Goal: Task Accomplishment & Management: Complete application form

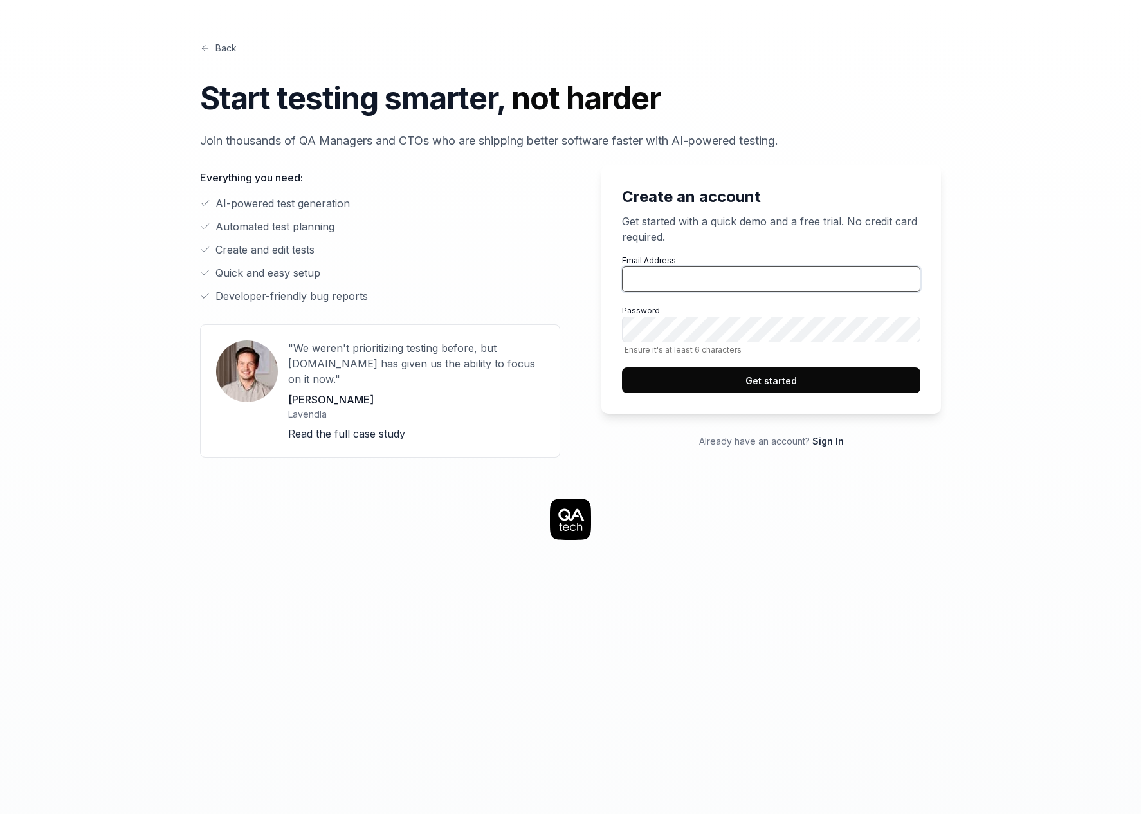
click at [755, 274] on input "Email Address" at bounding box center [771, 279] width 298 height 26
type input "joost@lleverage.ai"
click at [812, 377] on button "Get started" at bounding box center [771, 380] width 298 height 26
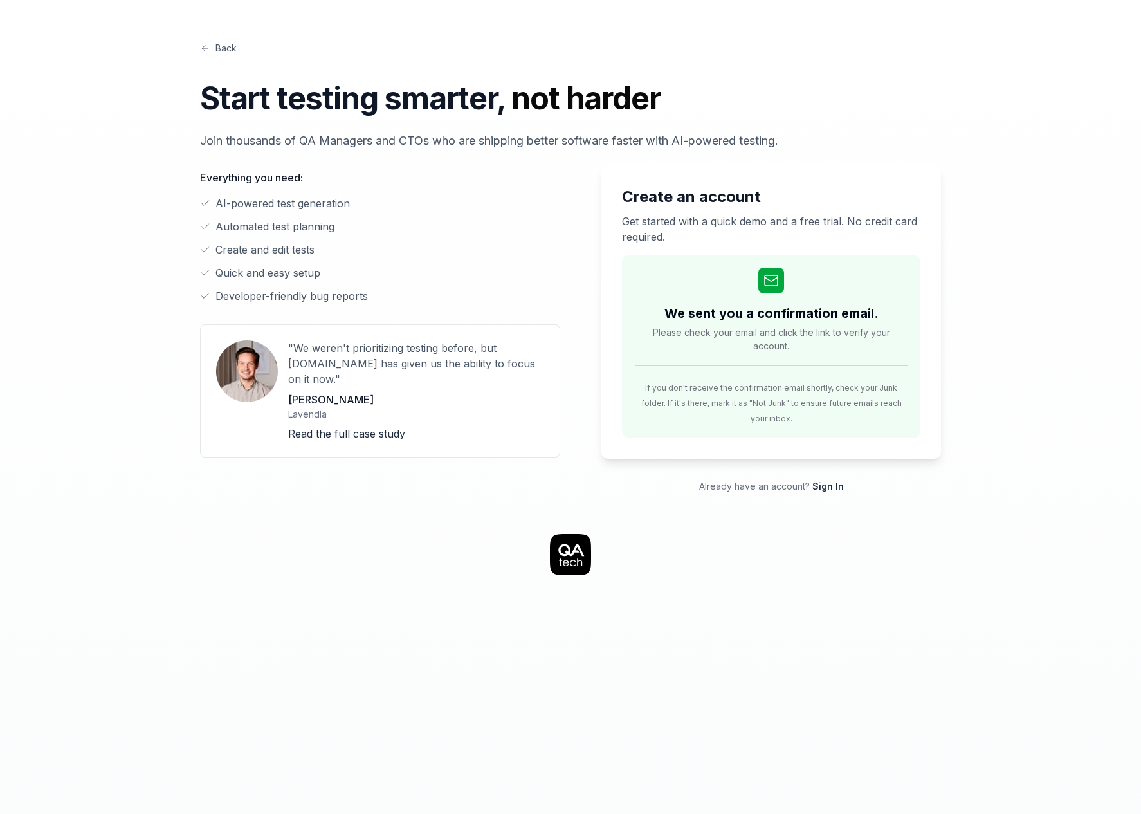
click at [42, 607] on div "Back Start testing smarter, not harder Join thousands of QA Managers and CTOs w…" at bounding box center [570, 694] width 1141 height 1389
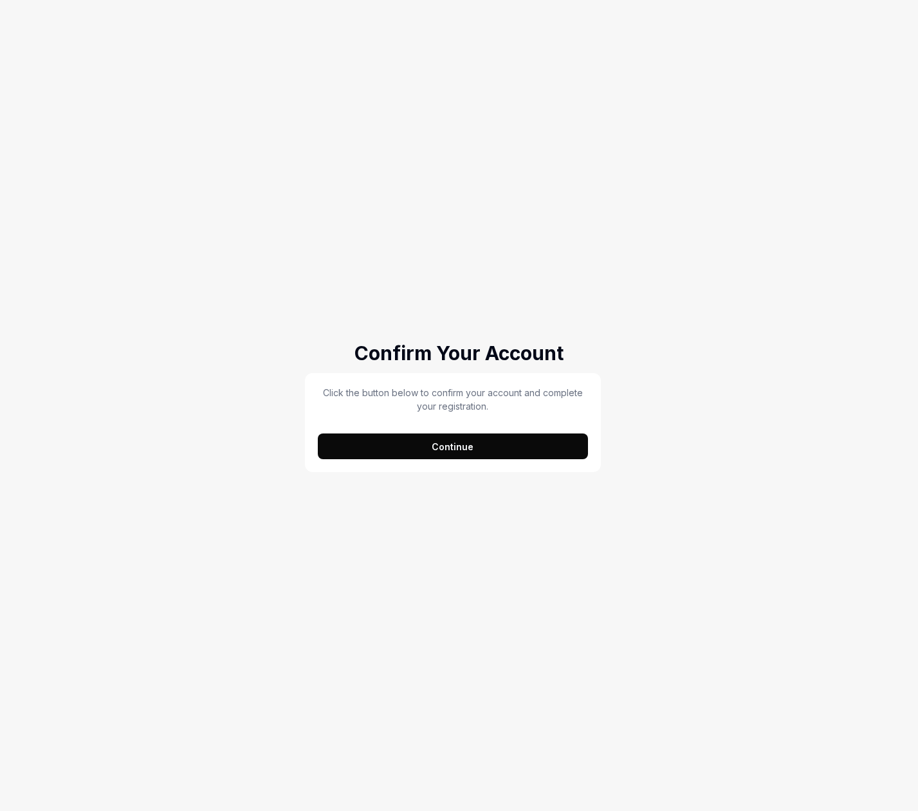
click at [509, 444] on button "Continue" at bounding box center [453, 446] width 271 height 26
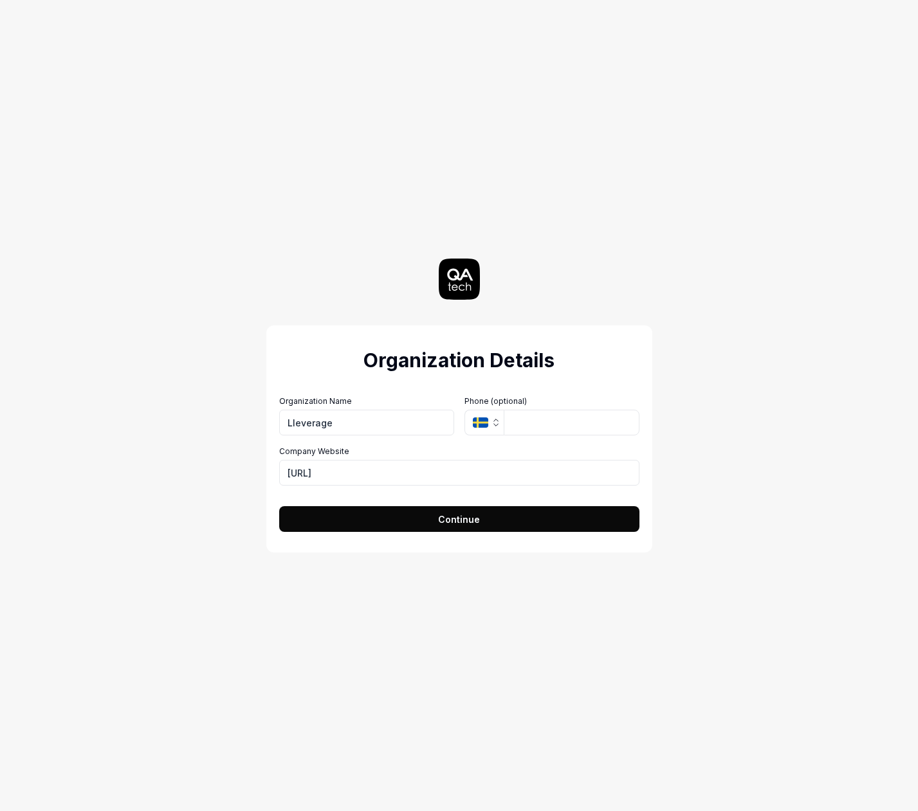
type input "Lleverage"
click at [484, 421] on icon "button" at bounding box center [480, 422] width 15 height 10
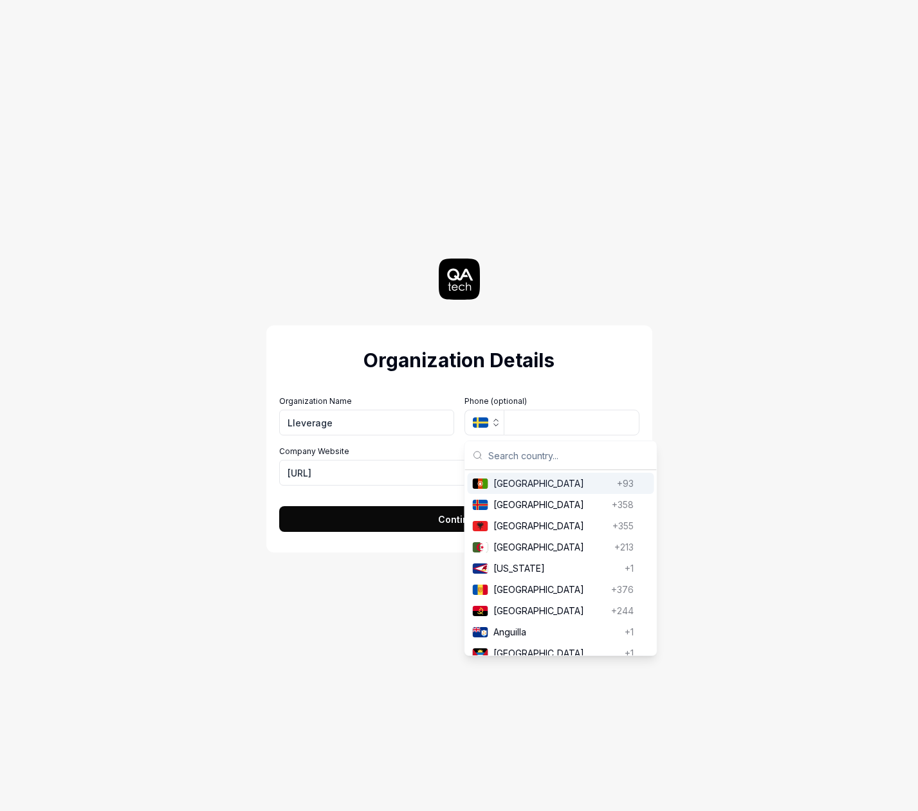
click at [426, 291] on div "Organization Details Organization Name Lleverage Organization Logo (Square mini…" at bounding box center [459, 405] width 576 height 811
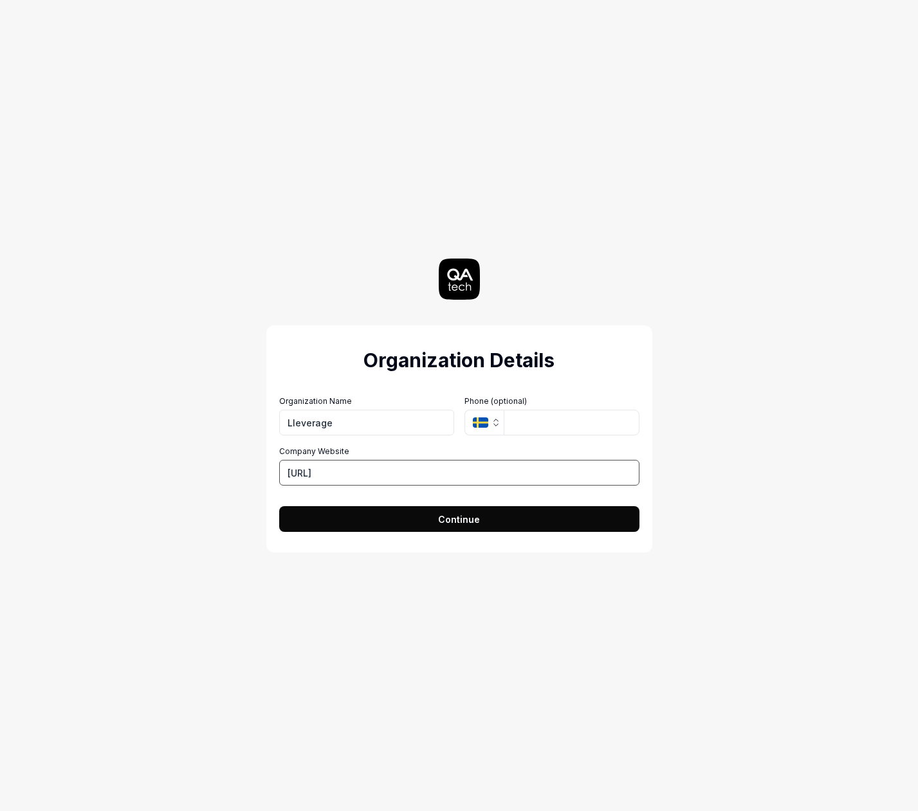
click at [473, 462] on input "[URL]" at bounding box center [459, 473] width 360 height 26
click at [457, 527] on button "Continue" at bounding box center [459, 519] width 360 height 26
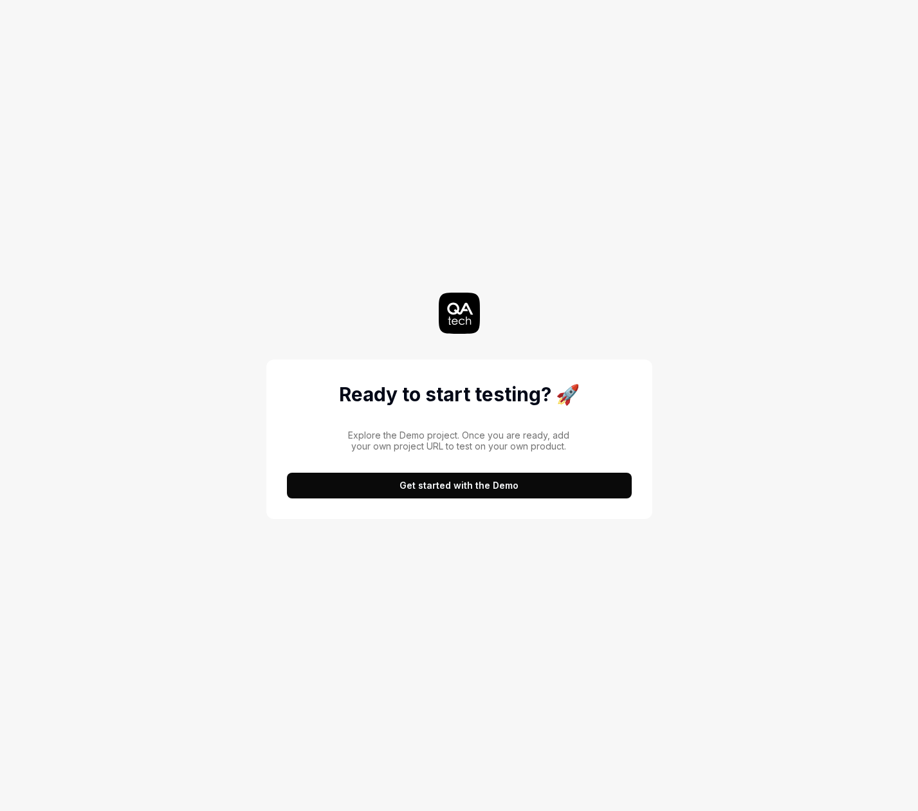
click at [480, 488] on button "Get started with the Demo" at bounding box center [459, 486] width 345 height 26
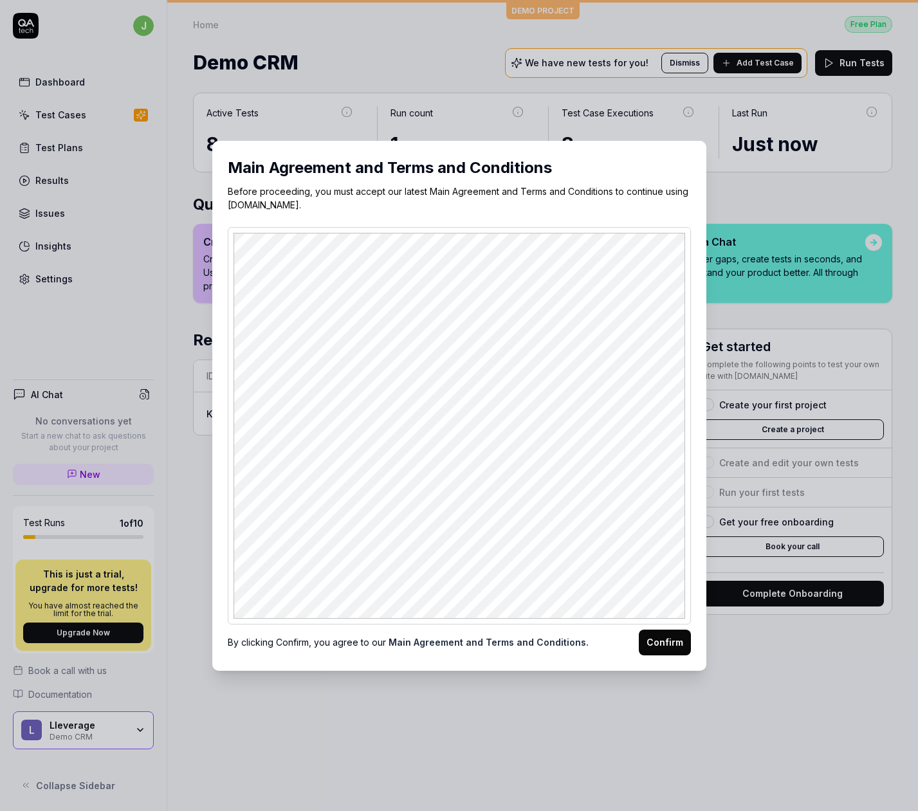
click at [666, 639] on button "Confirm" at bounding box center [665, 643] width 52 height 26
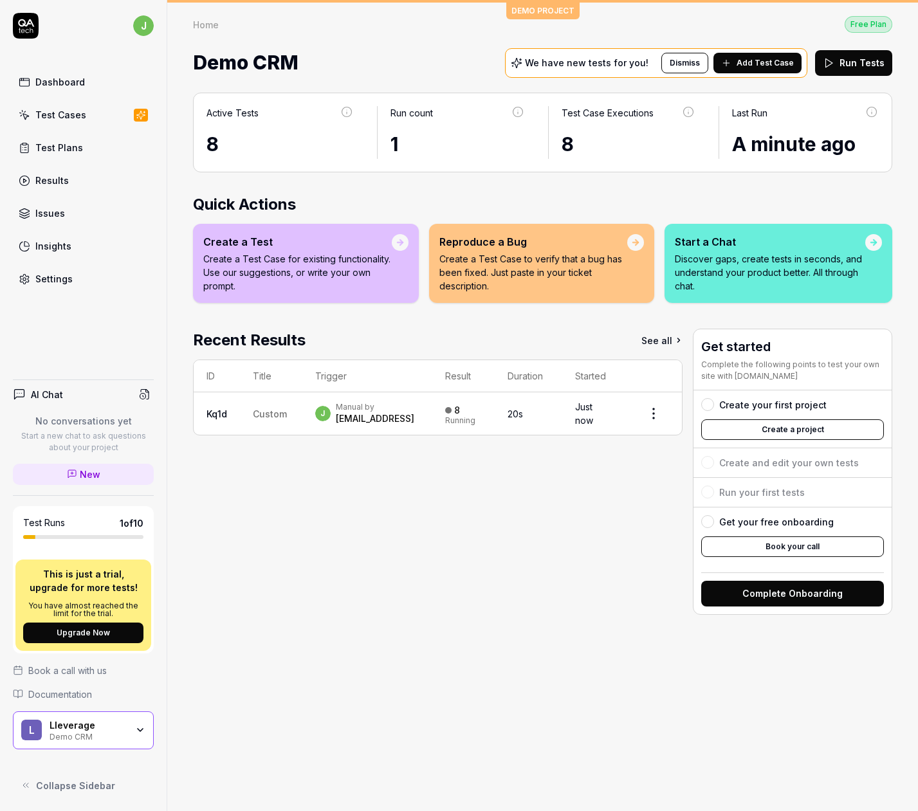
click at [380, 661] on div "Active Tests 8 Run count 1 Test Case Executions 8 Last Run A minute ago Quick A…" at bounding box center [542, 445] width 751 height 731
click at [653, 420] on html "j Dashboard Test Cases Test Plans Results Issues Insights Settings AI Chat No c…" at bounding box center [459, 405] width 918 height 811
click at [408, 572] on html "j Dashboard Test Cases Test Plans Results Issues Insights Settings AI Chat No c…" at bounding box center [459, 405] width 918 height 811
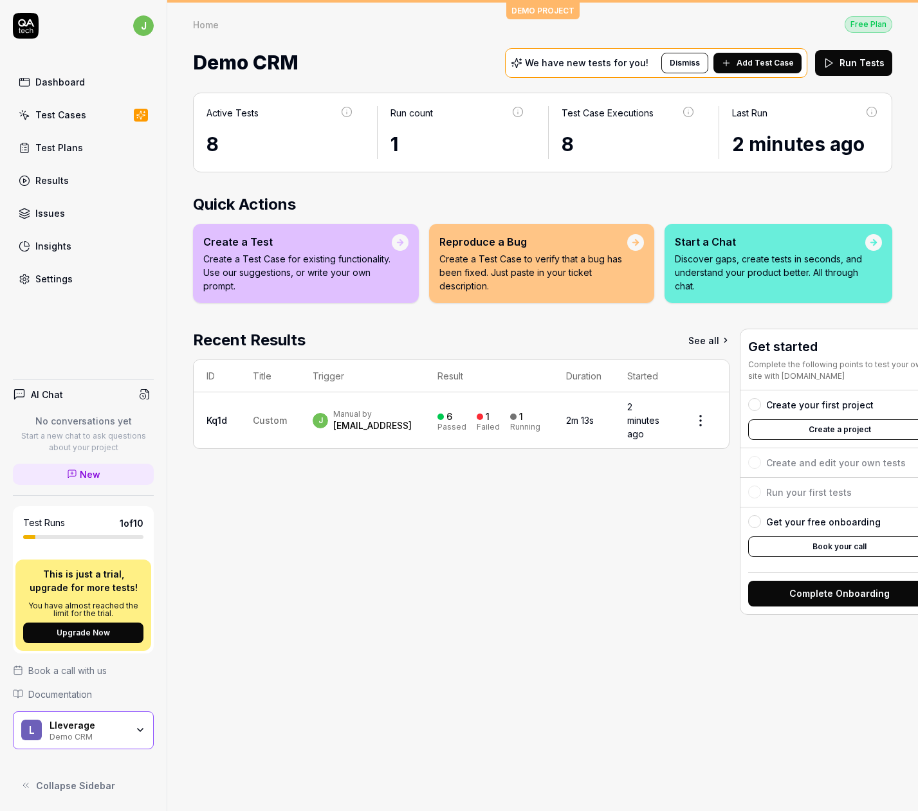
click at [481, 585] on div "Recent Results See all ID Title Trigger Result Duration Started Kq1d Custom j M…" at bounding box center [461, 472] width 536 height 286
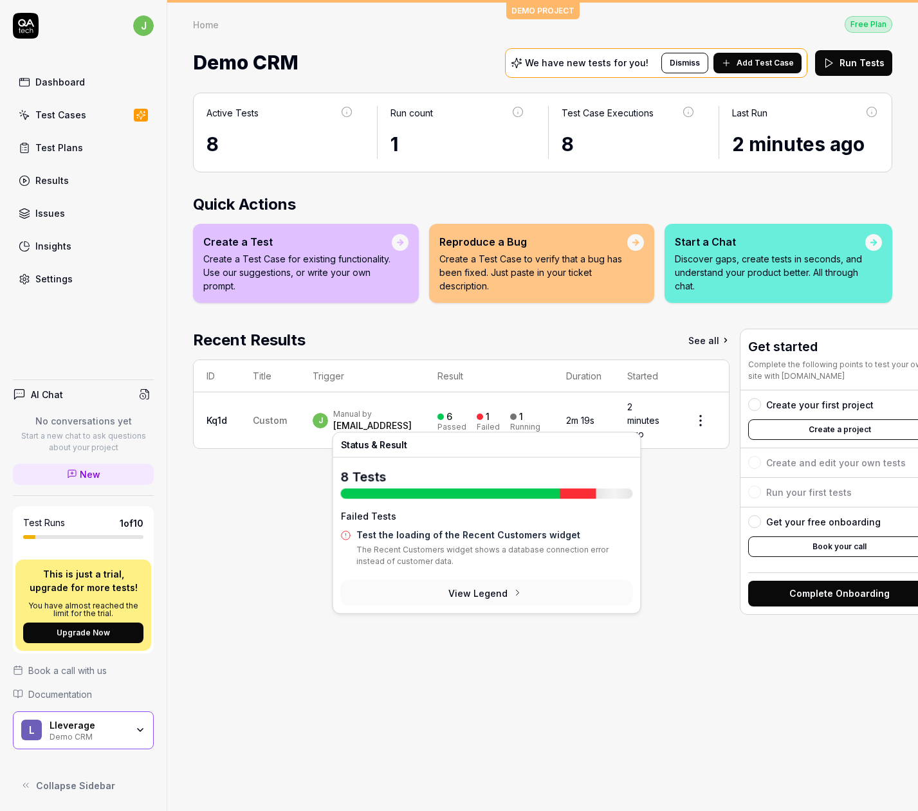
click at [486, 592] on button "View Legend" at bounding box center [487, 593] width 292 height 26
click at [492, 597] on button "View Legend" at bounding box center [487, 593] width 292 height 26
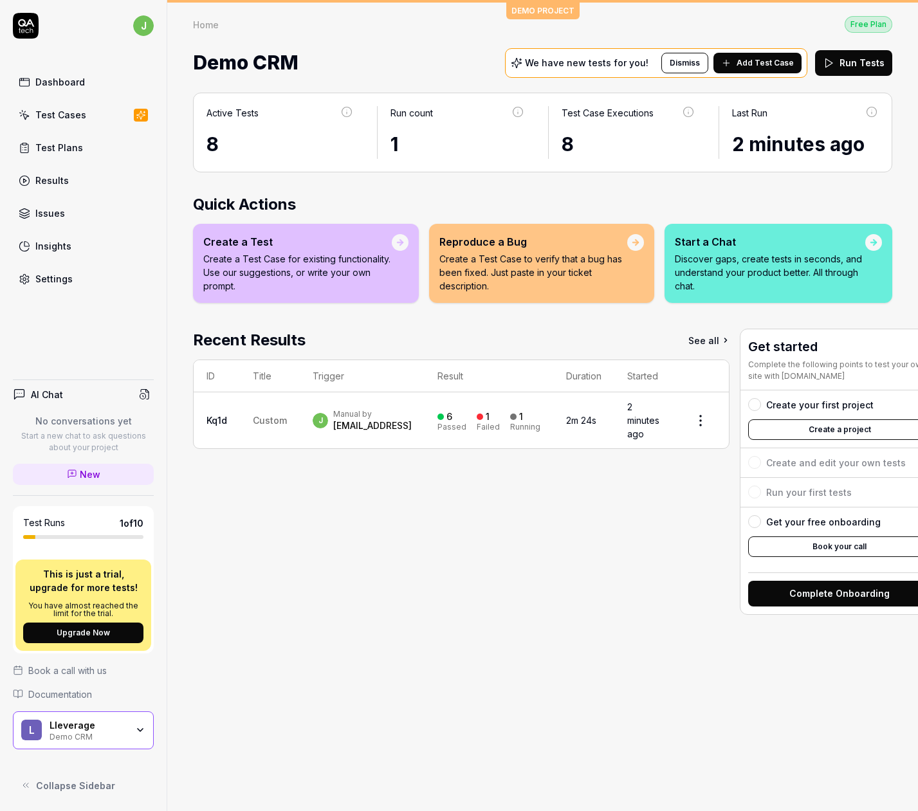
click at [273, 416] on span "Custom" at bounding box center [270, 420] width 34 height 11
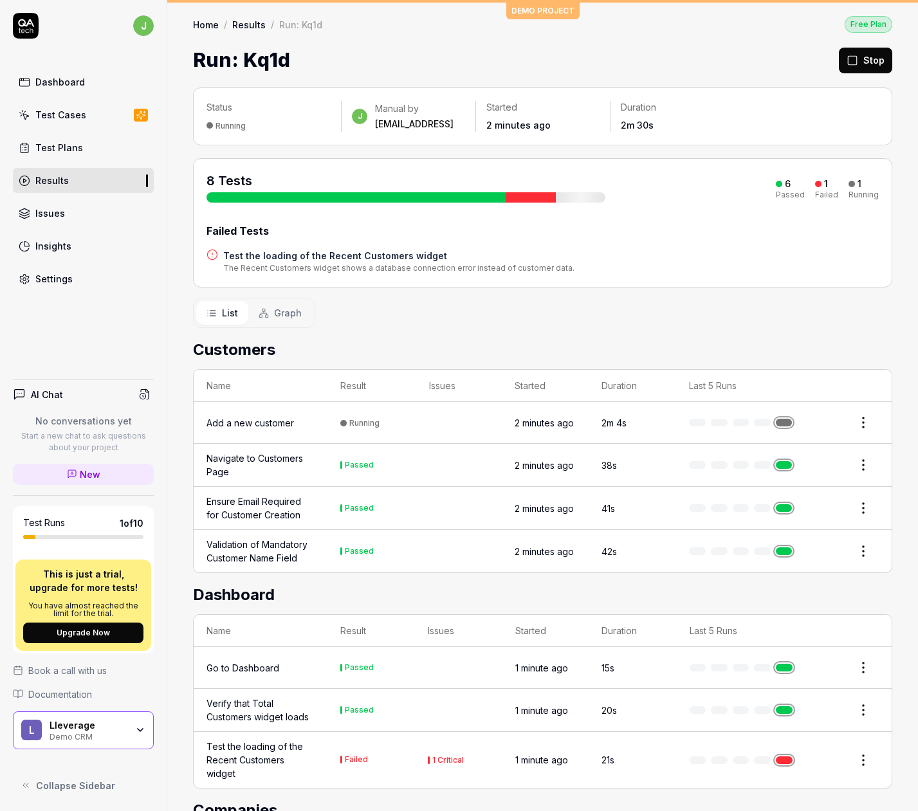
click at [55, 84] on div "Dashboard" at bounding box center [60, 82] width 50 height 14
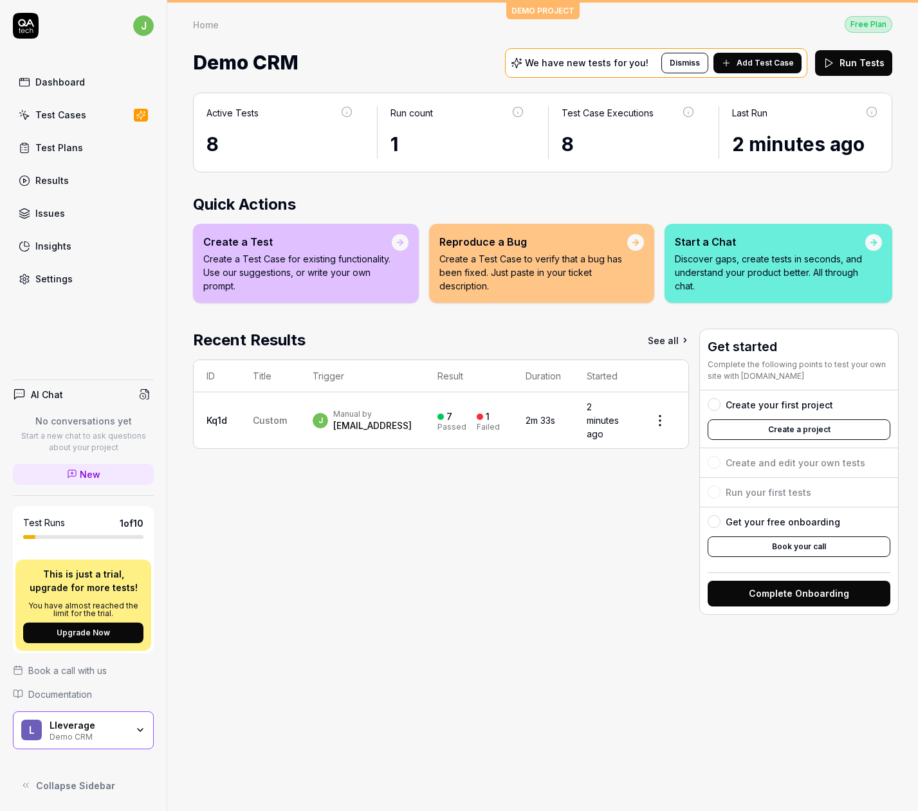
click at [829, 433] on button "Create a project" at bounding box center [798, 429] width 183 height 21
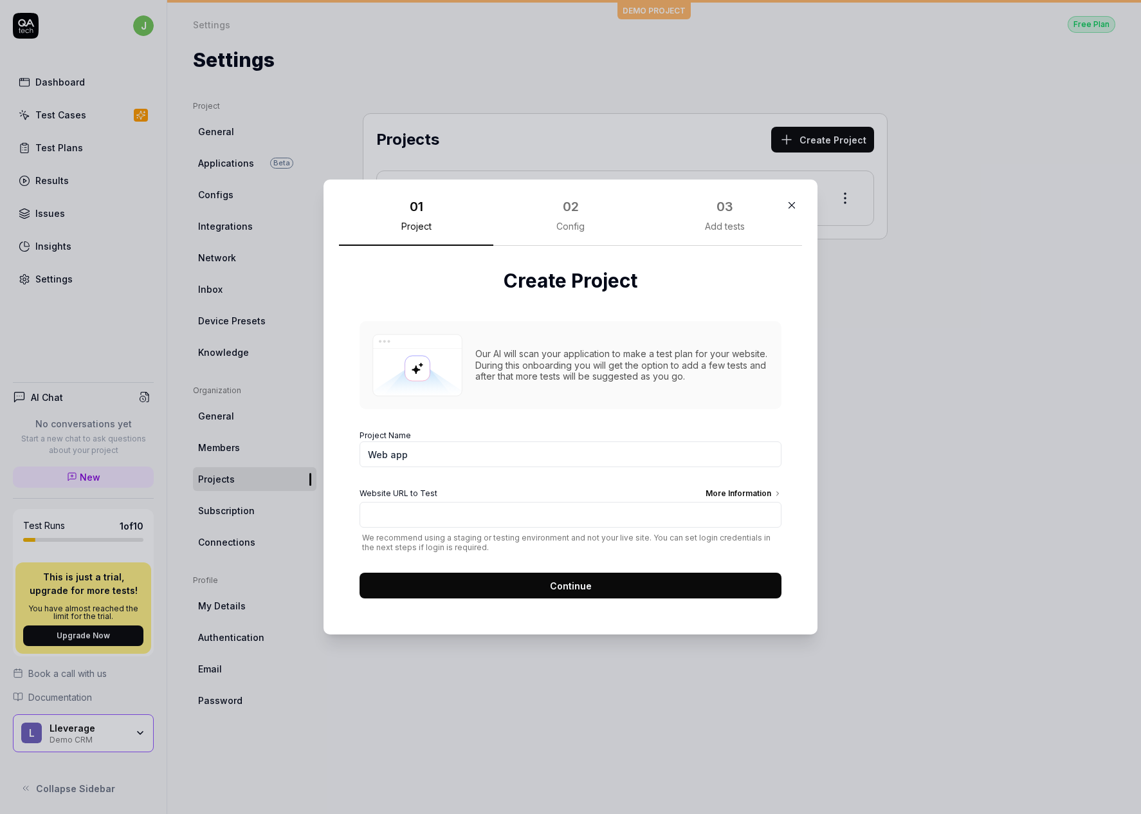
click at [578, 408] on div "Our AI will scan your application to make a test plan for your website. During …" at bounding box center [571, 365] width 422 height 88
click at [529, 519] on input "Website URL to Test More Information" at bounding box center [571, 515] width 422 height 26
type input "ap"
type input "https://app.lleverage.ai"
click button "Continue" at bounding box center [571, 585] width 422 height 26
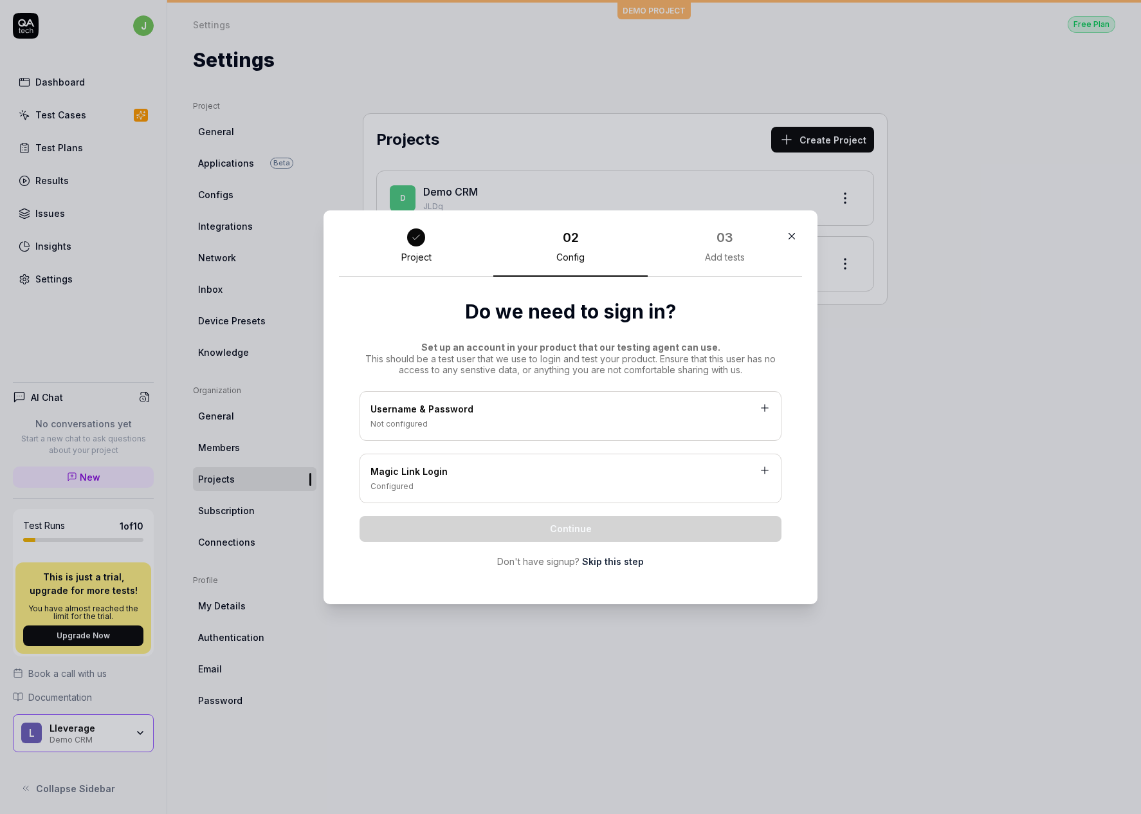
click at [505, 415] on div "Username & Password" at bounding box center [570, 410] width 400 height 16
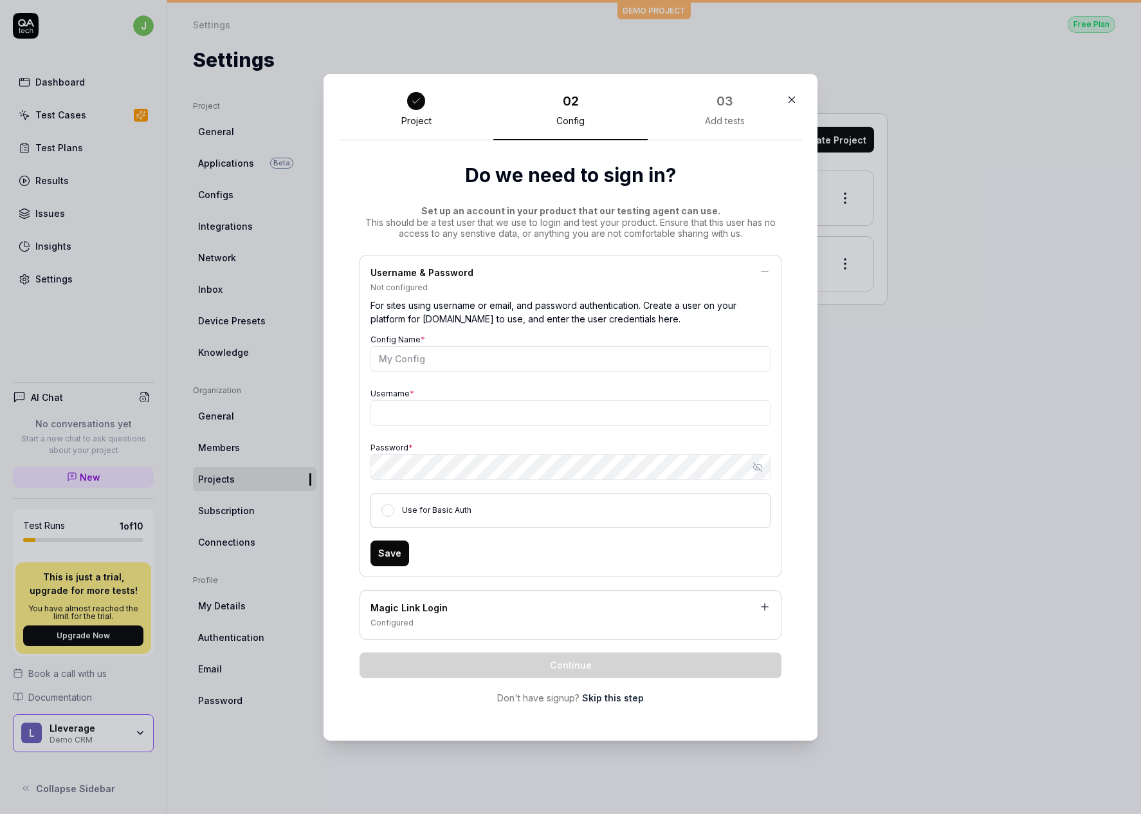
click at [466, 605] on div "Magic Link Login" at bounding box center [570, 609] width 400 height 16
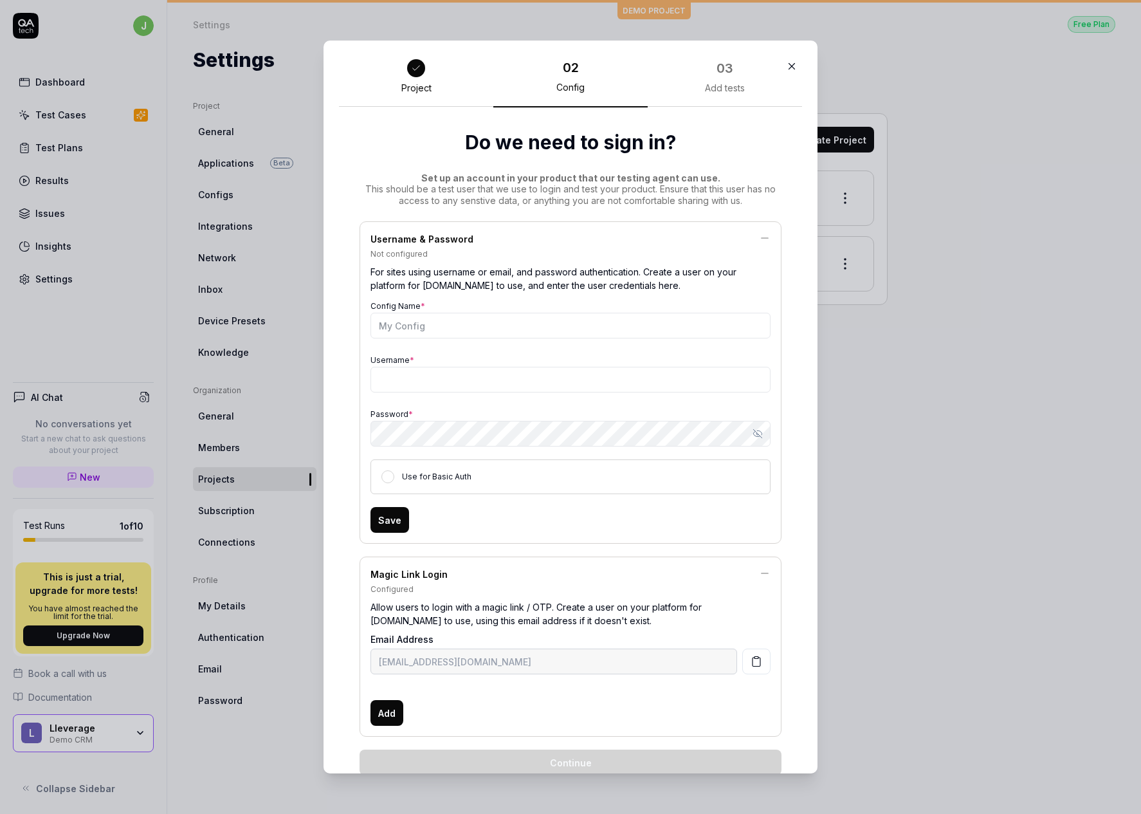
click at [460, 682] on div "Email Address magic-login-raty1d@qatech.email Add" at bounding box center [570, 678] width 400 height 93
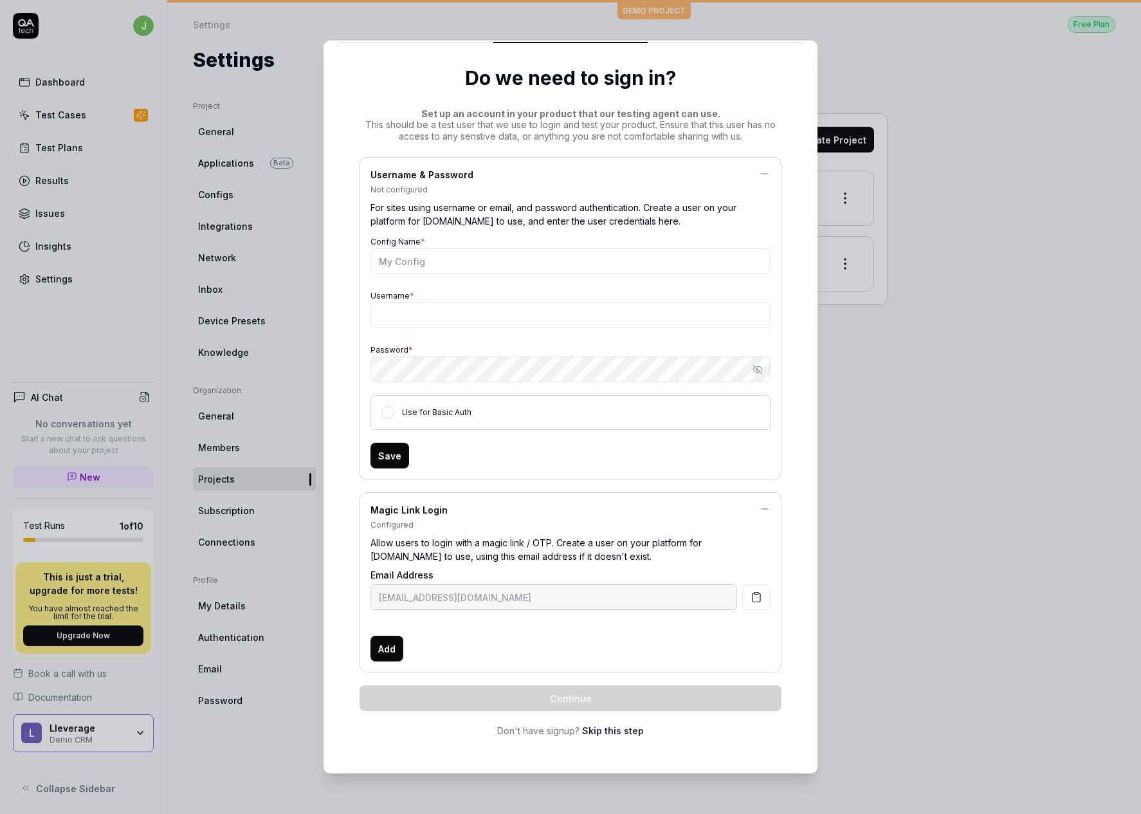
click at [751, 599] on icon "button" at bounding box center [757, 597] width 12 height 12
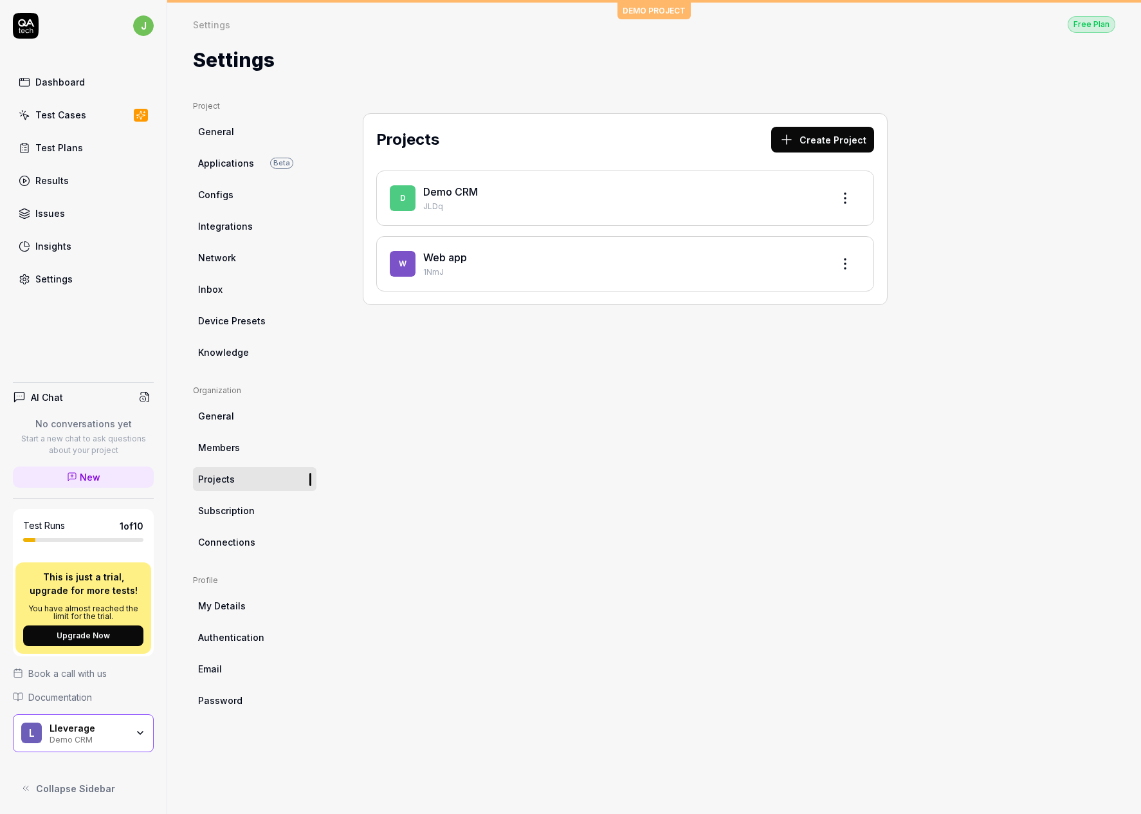
click at [508, 560] on div "Projects Create Project D Demo CRM JLDq W Web app 1NmJ" at bounding box center [625, 444] width 576 height 688
